Goal: Leave review/rating

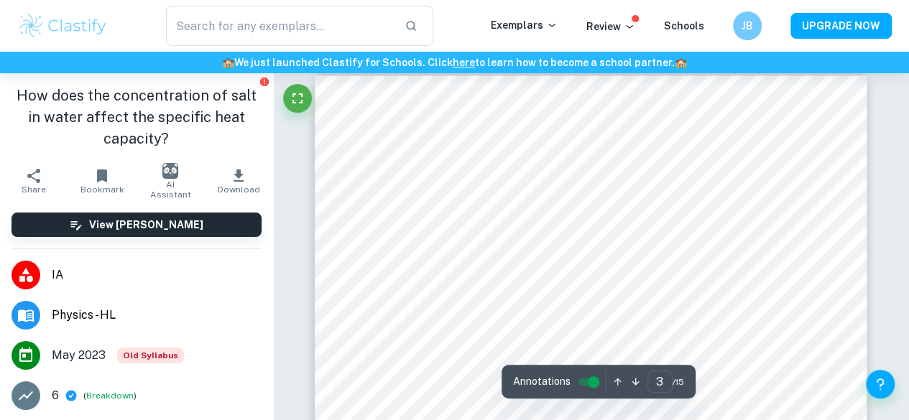
scroll to position [1634, 0]
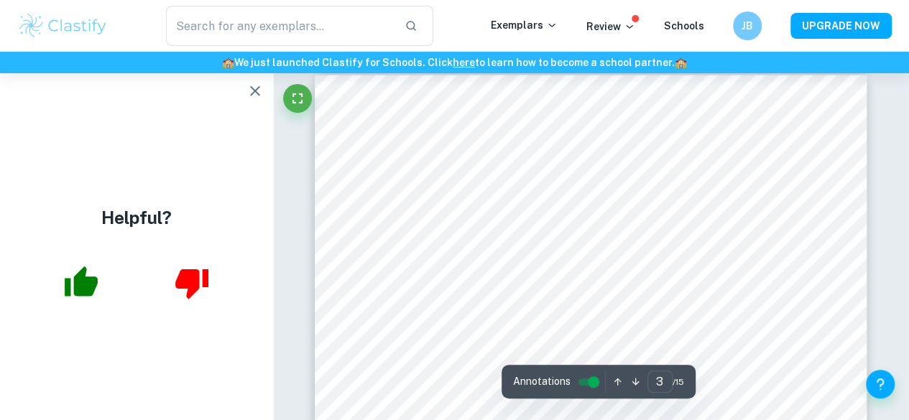
click at [83, 282] on icon "button" at bounding box center [81, 282] width 33 height 30
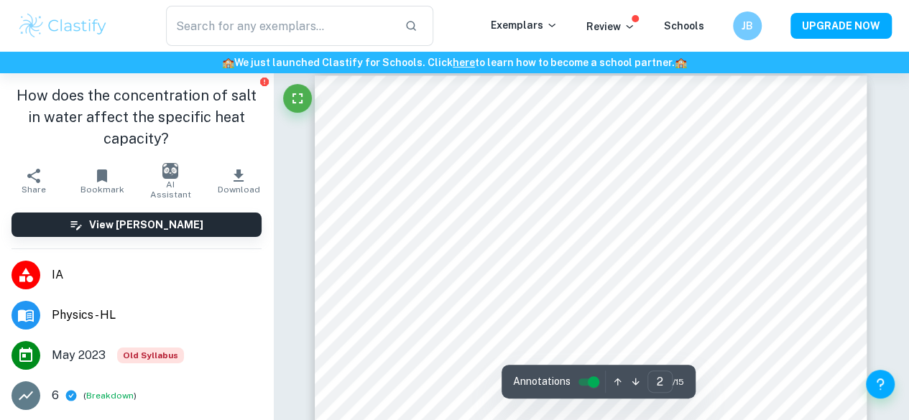
scroll to position [824, 0]
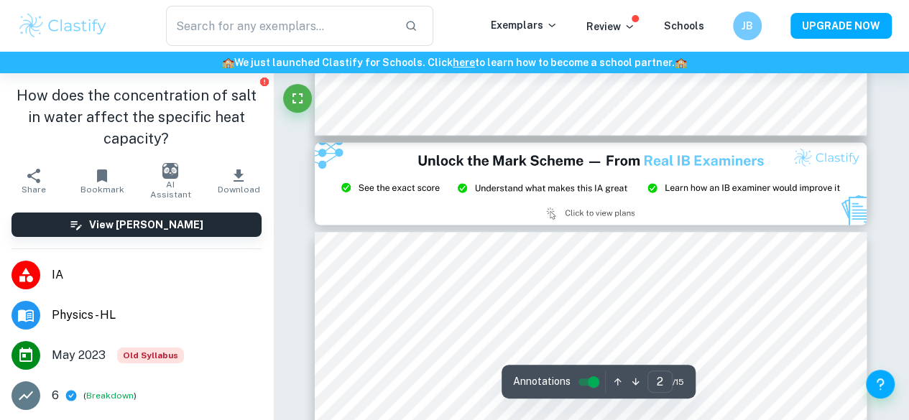
type input "3"
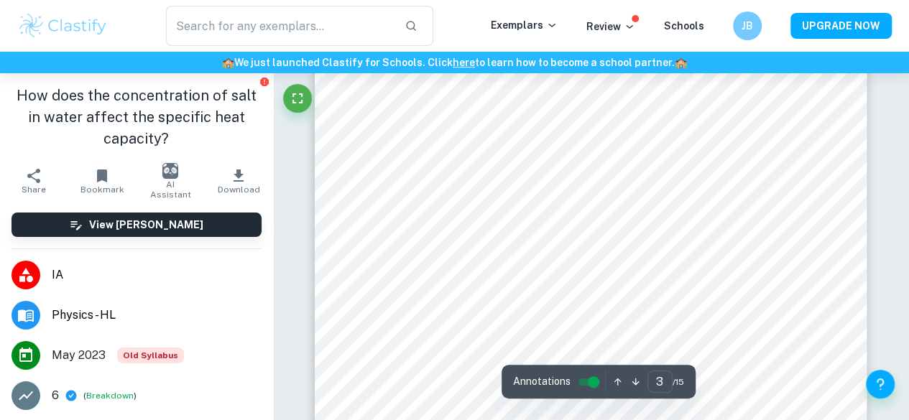
scroll to position [1832, 0]
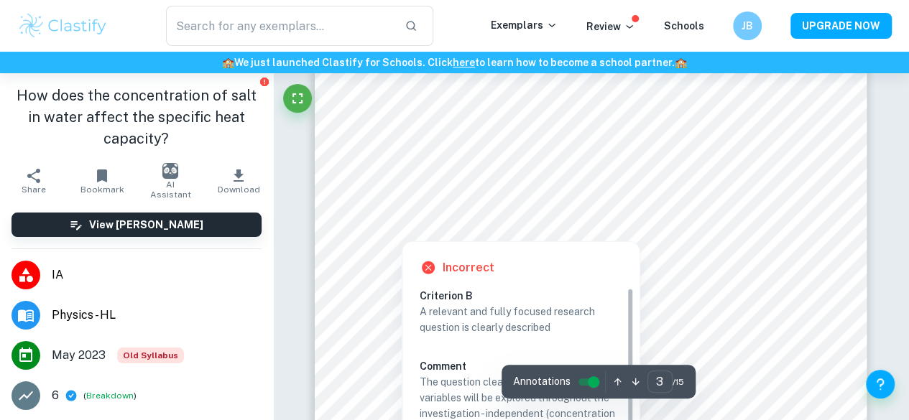
click at [515, 216] on div at bounding box center [634, 219] width 305 height 12
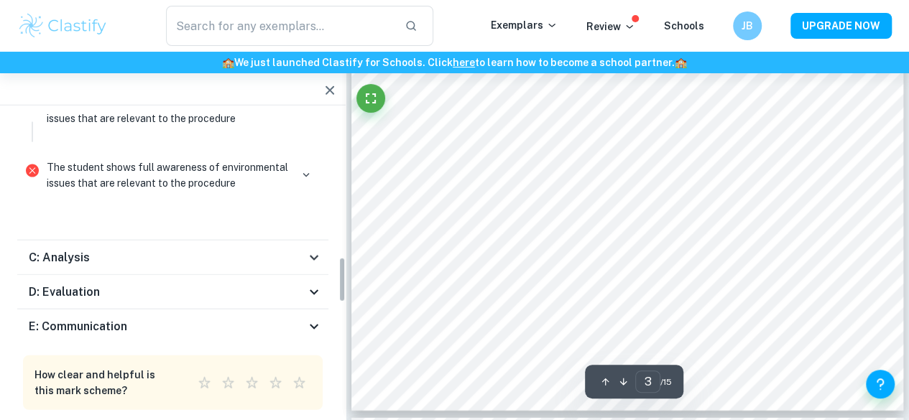
scroll to position [939, 0]
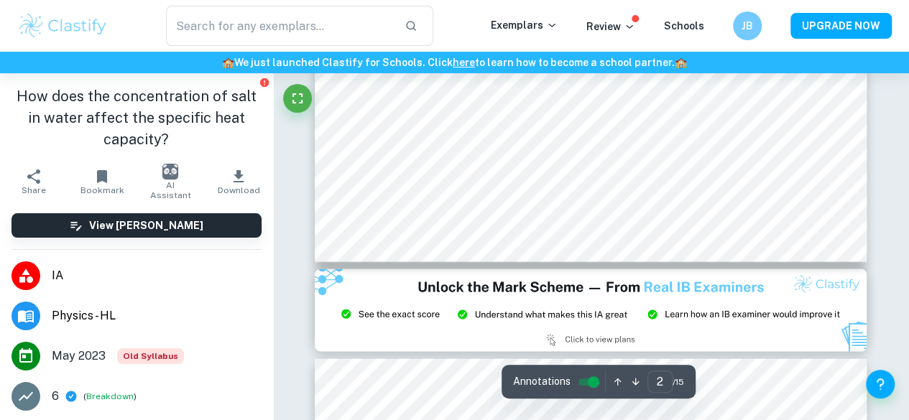
scroll to position [1460, 0]
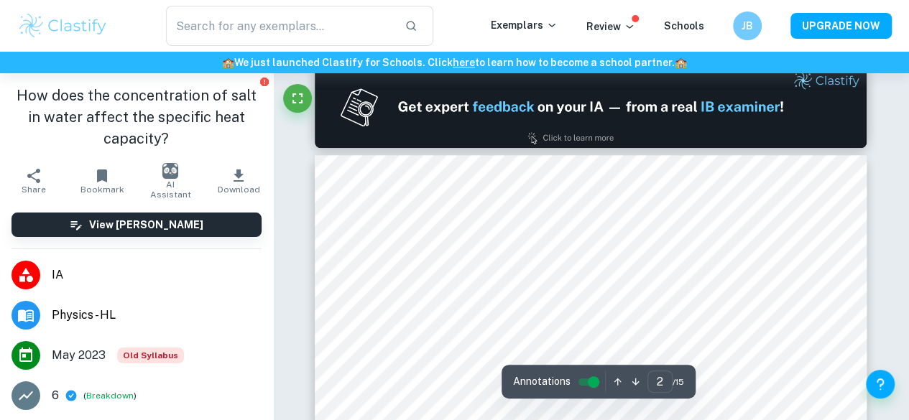
type input "1"
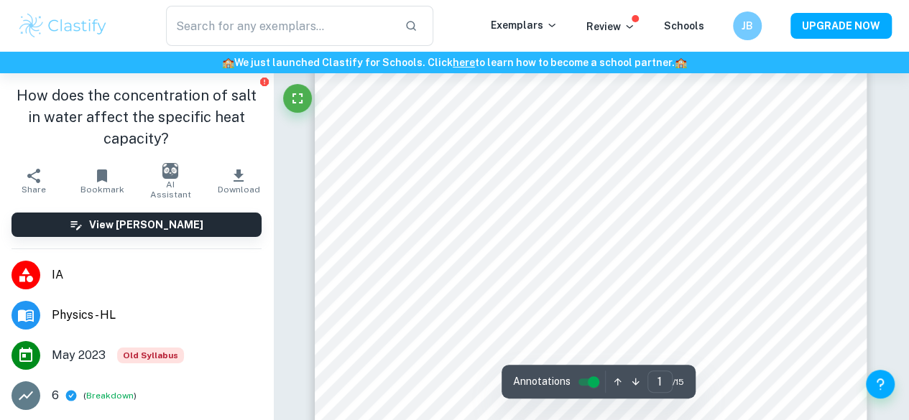
scroll to position [0, 0]
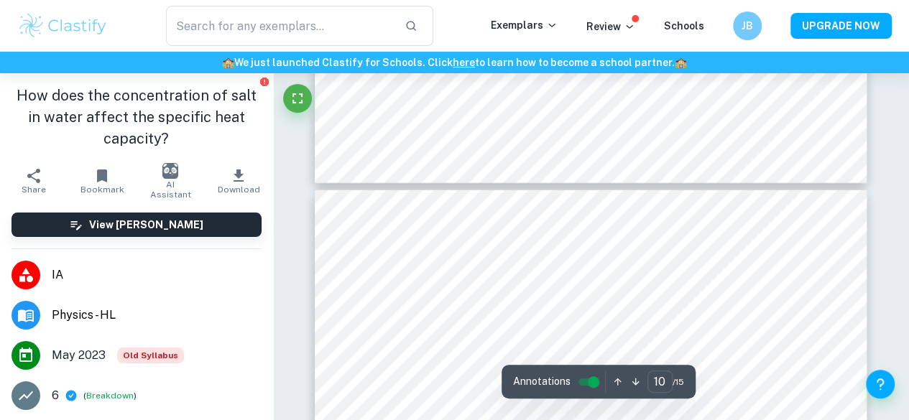
type input "11"
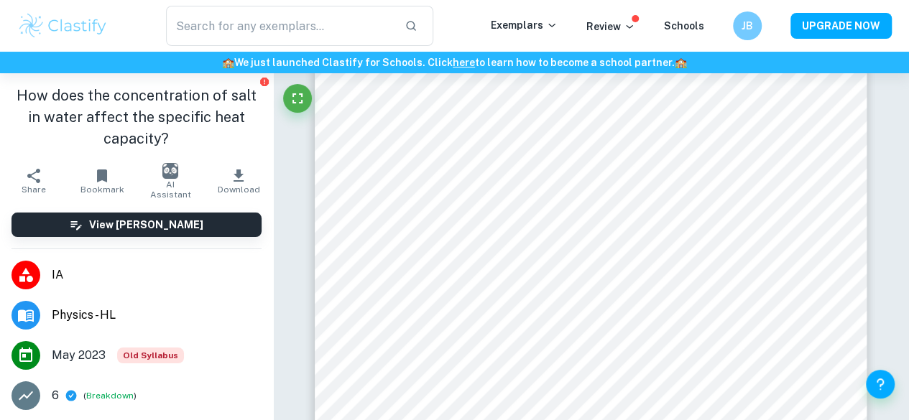
scroll to position [7585, 0]
